Goal: Find specific page/section: Find specific page/section

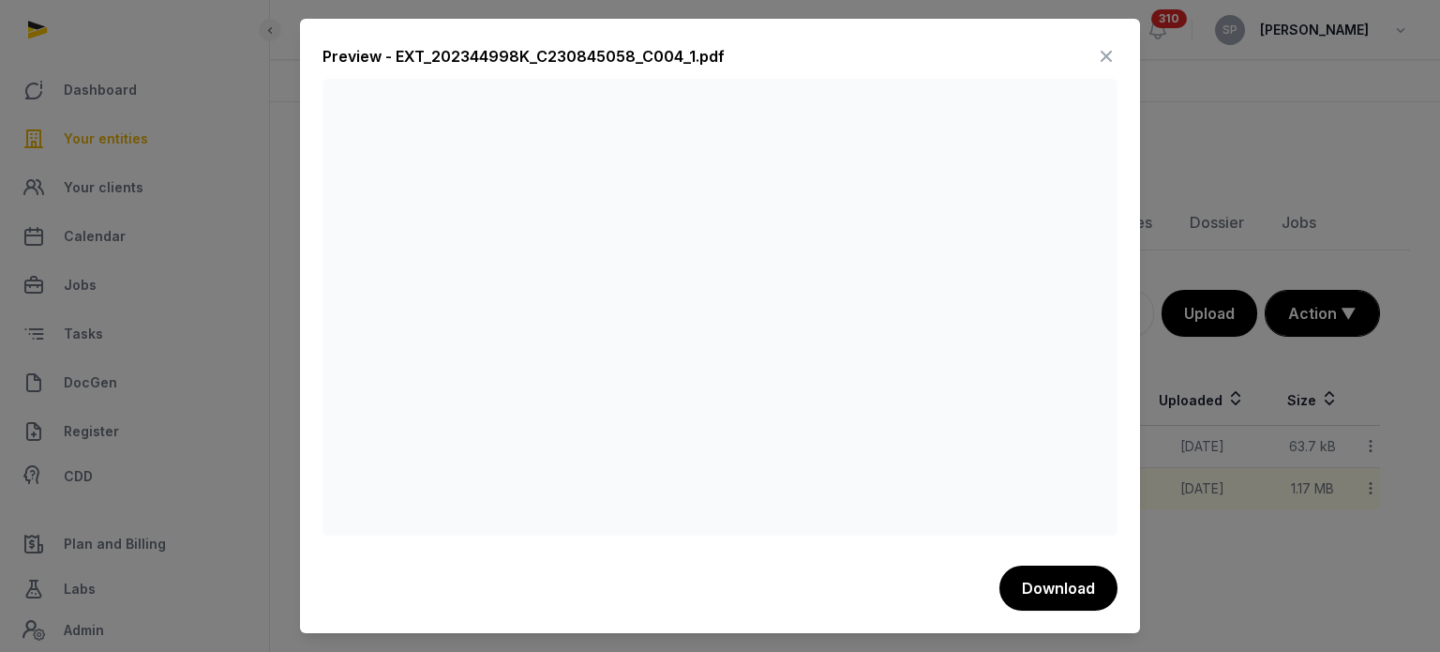
click at [1113, 59] on icon at bounding box center [1106, 56] width 23 height 30
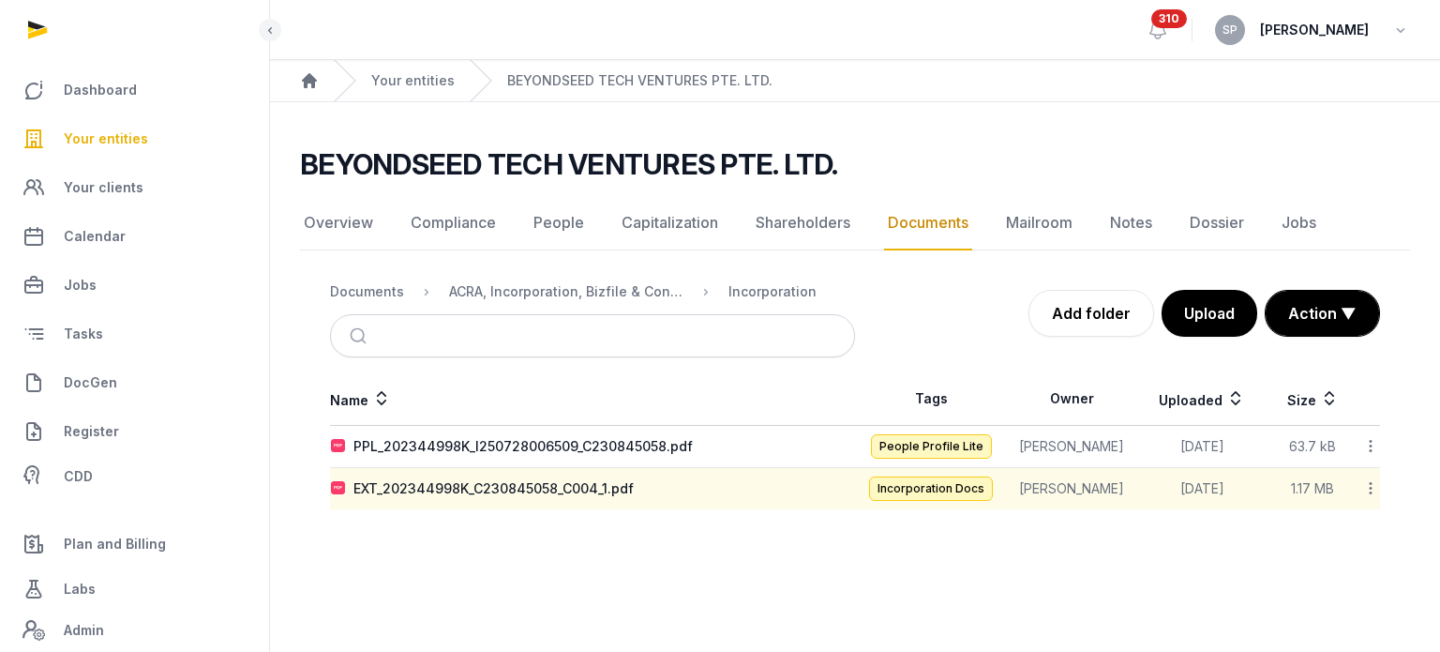
click at [102, 147] on span "Your entities" at bounding box center [106, 139] width 84 height 23
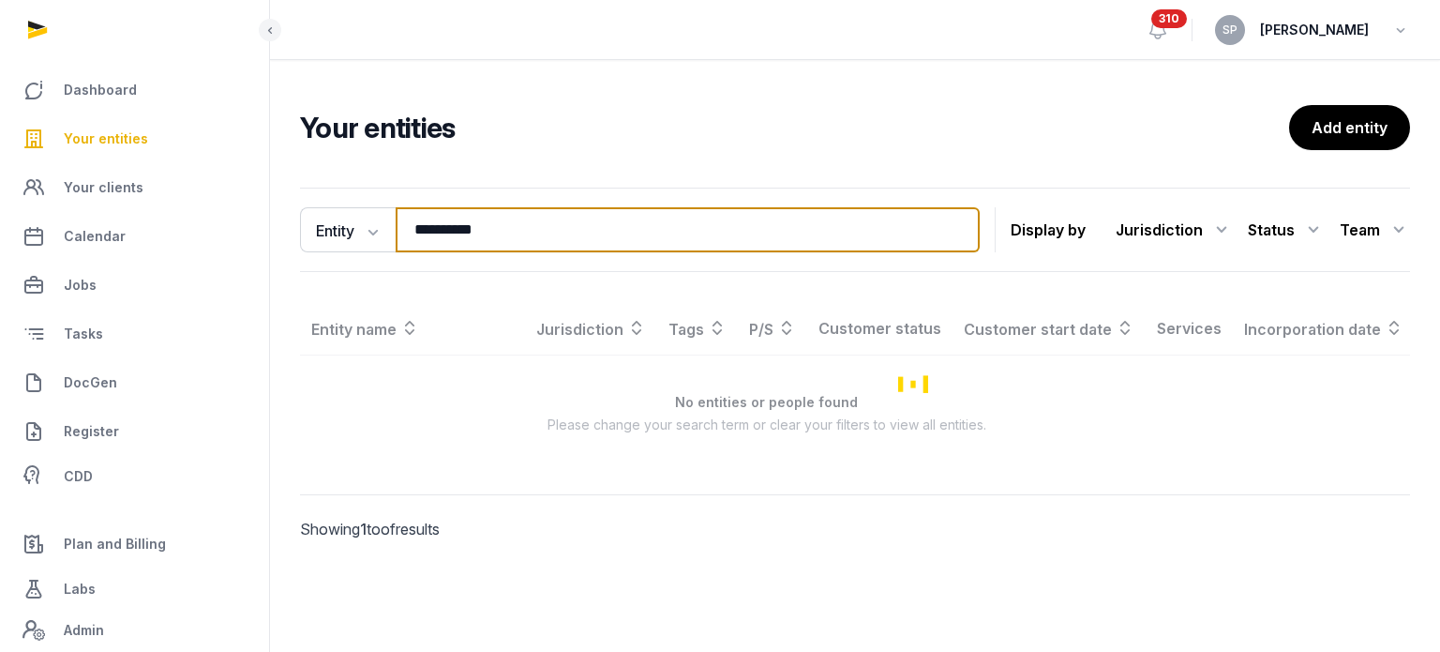
click at [550, 223] on input "**********" at bounding box center [688, 229] width 584 height 45
type input "******"
